Goal: Find specific page/section: Find specific page/section

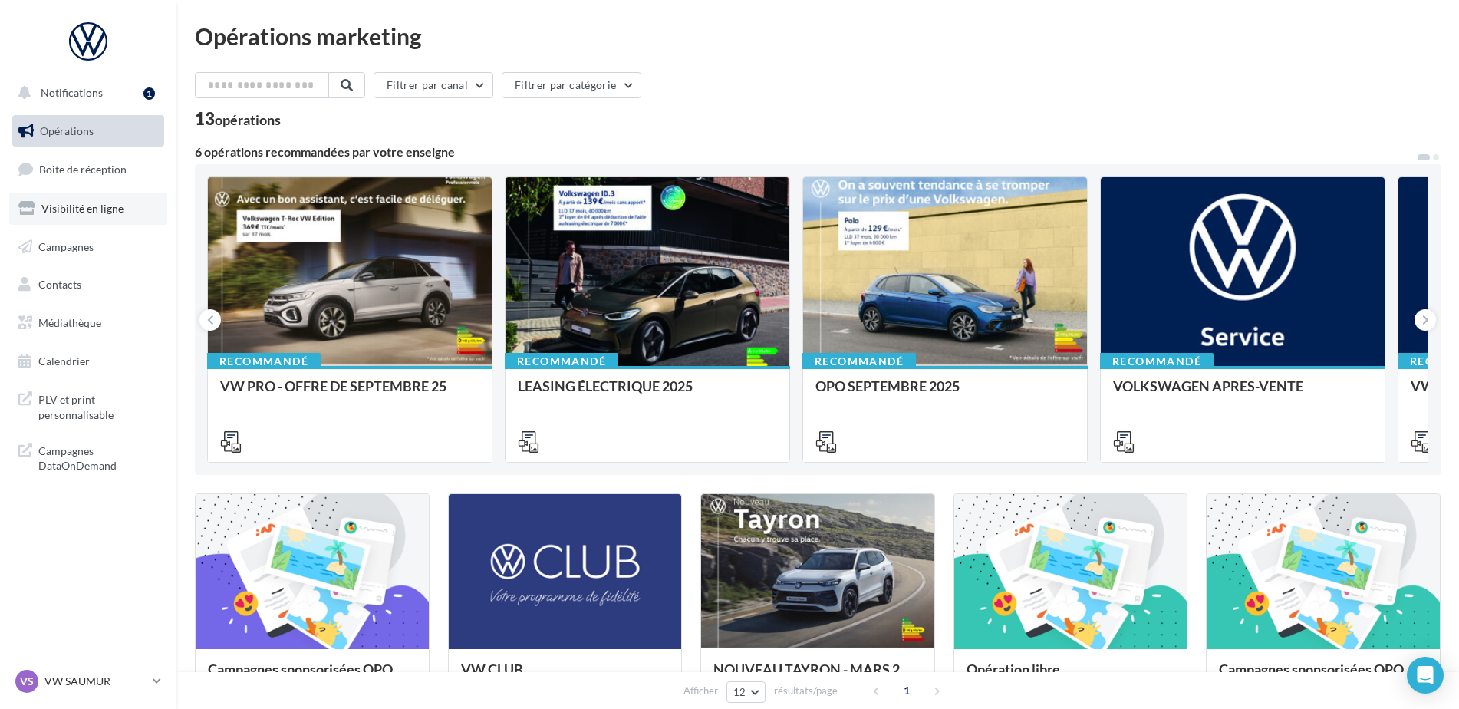
click at [69, 202] on span "Visibilité en ligne" at bounding box center [82, 208] width 82 height 13
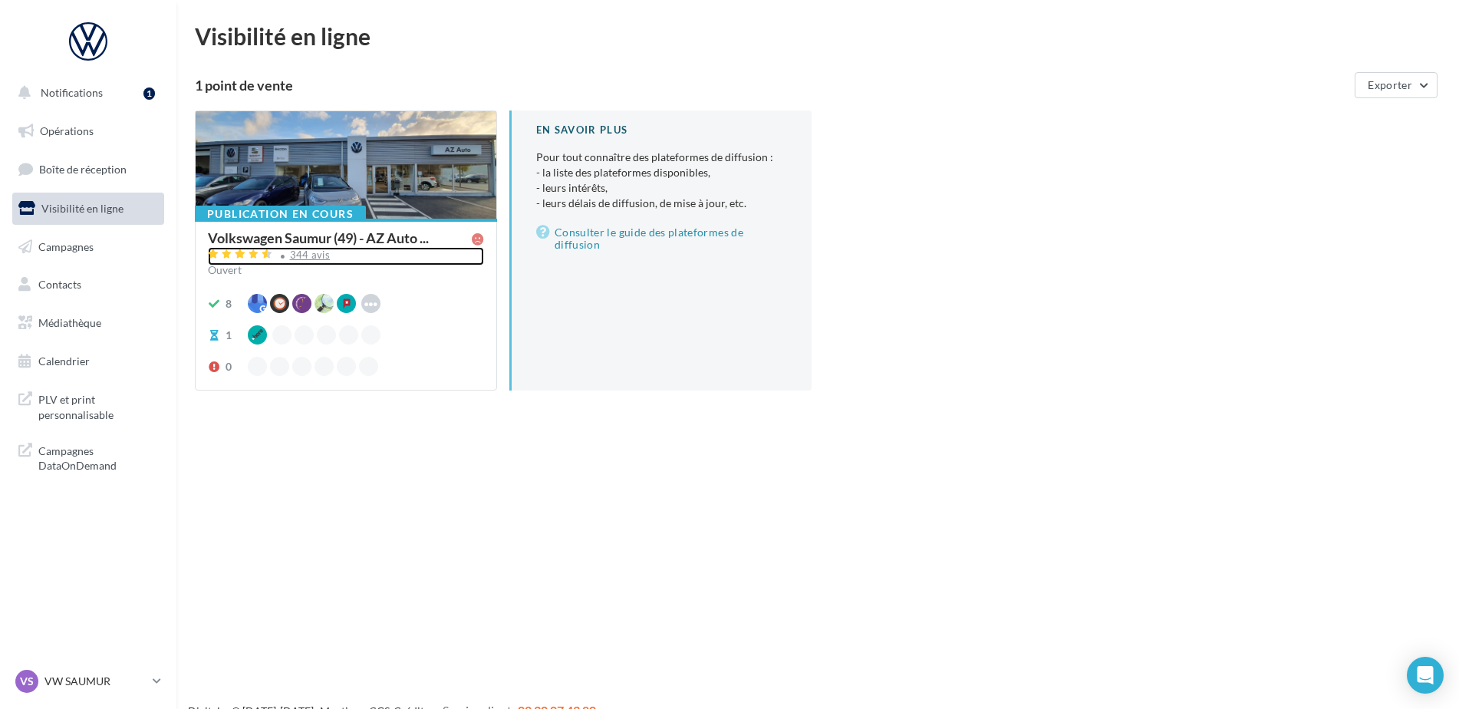
click at [310, 255] on div "344 avis" at bounding box center [310, 255] width 41 height 10
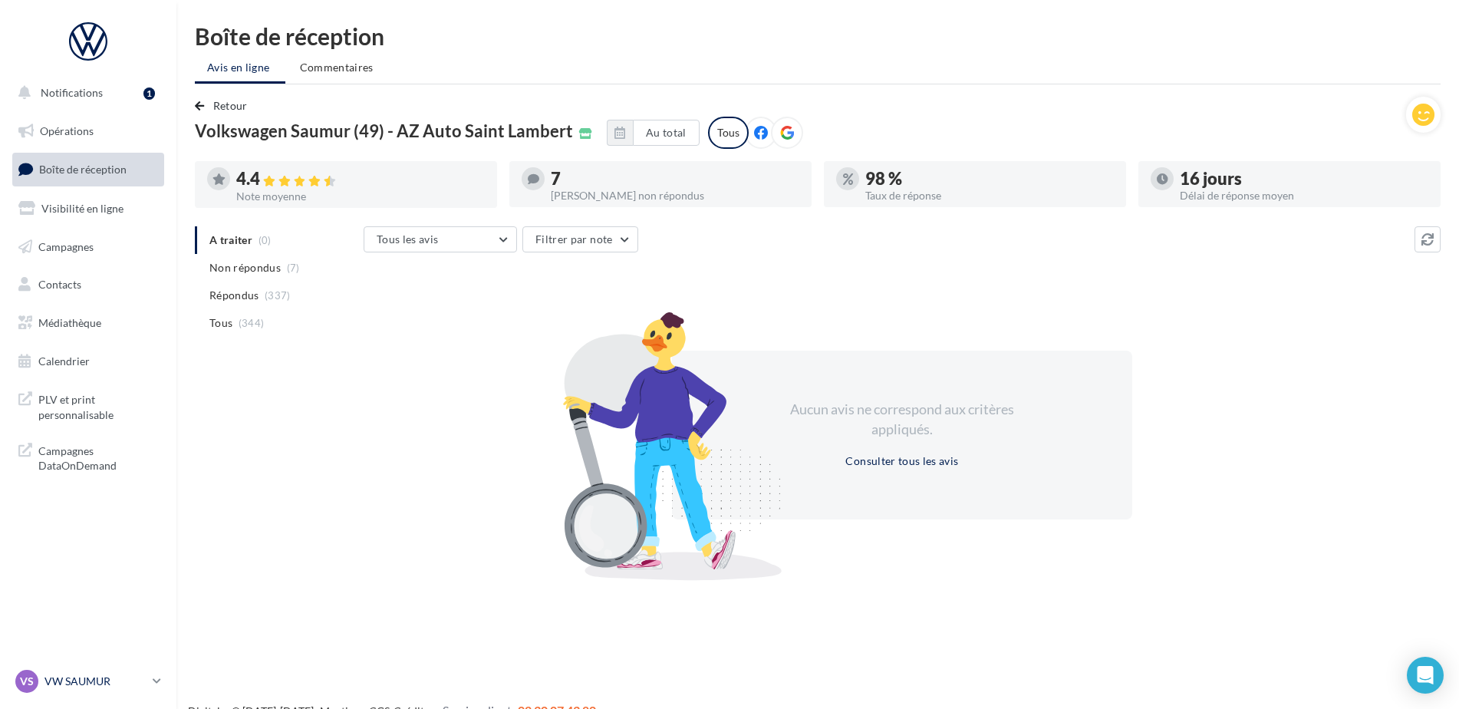
click at [77, 688] on p "VW SAUMUR" at bounding box center [95, 680] width 102 height 15
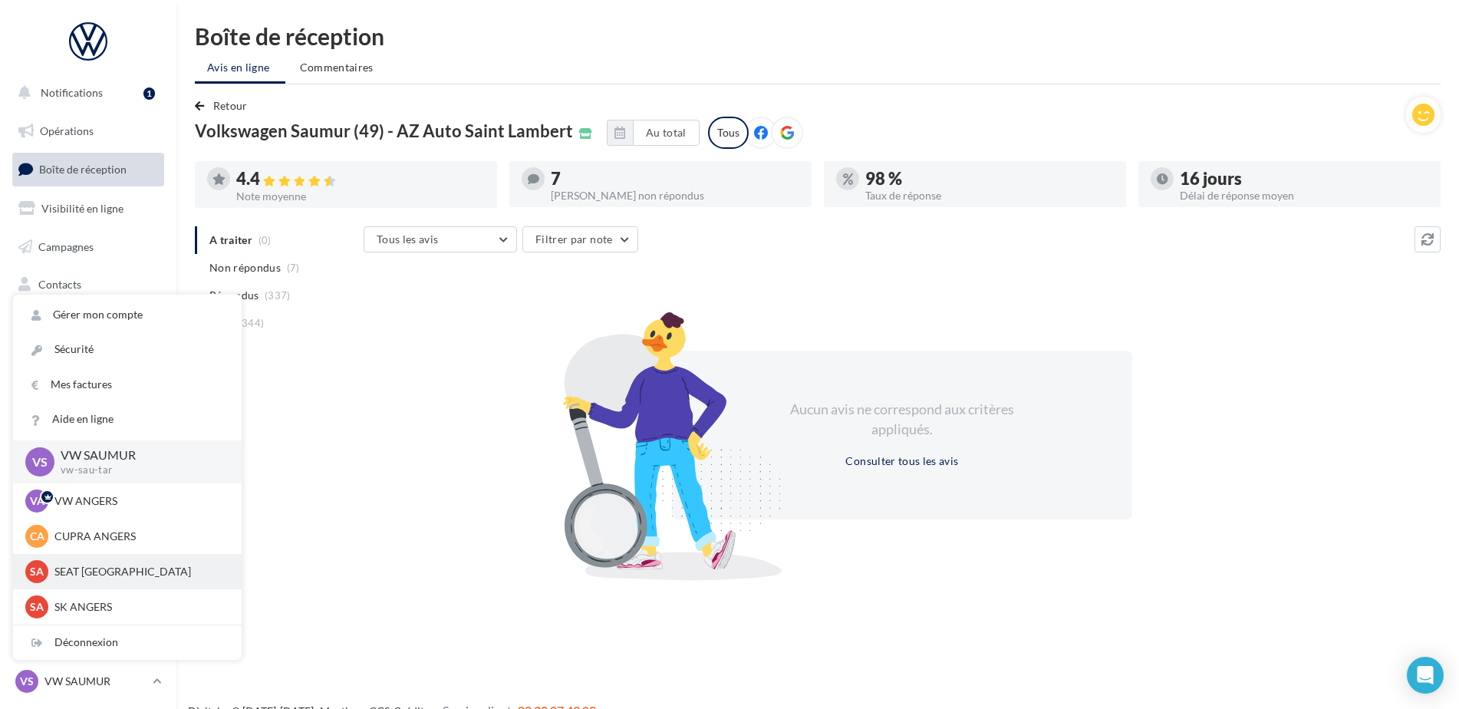
scroll to position [77, 0]
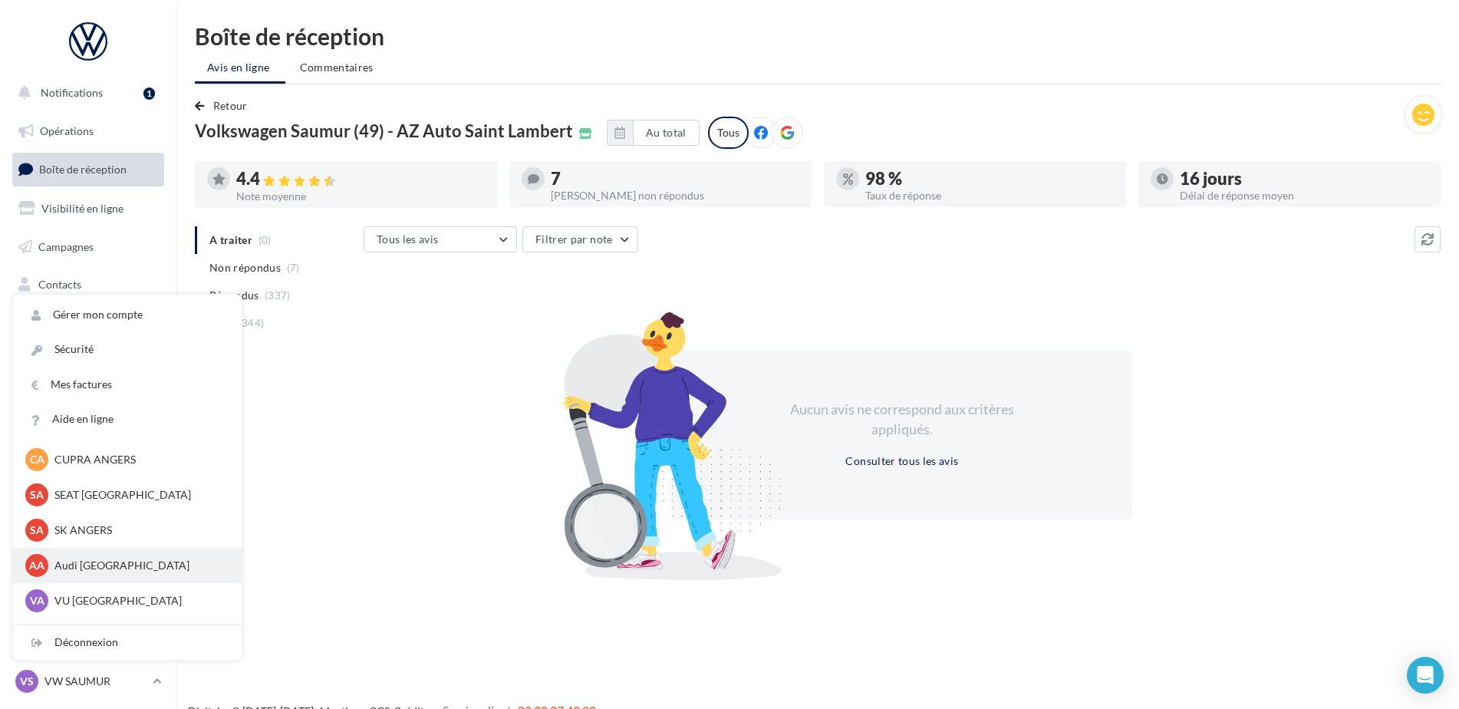
click at [102, 580] on div "AA Audi ANGERS audi-ange-tar" at bounding box center [127, 565] width 229 height 35
click at [109, 568] on p "Audi [GEOGRAPHIC_DATA]" at bounding box center [138, 565] width 169 height 15
